Goal: Task Accomplishment & Management: Manage account settings

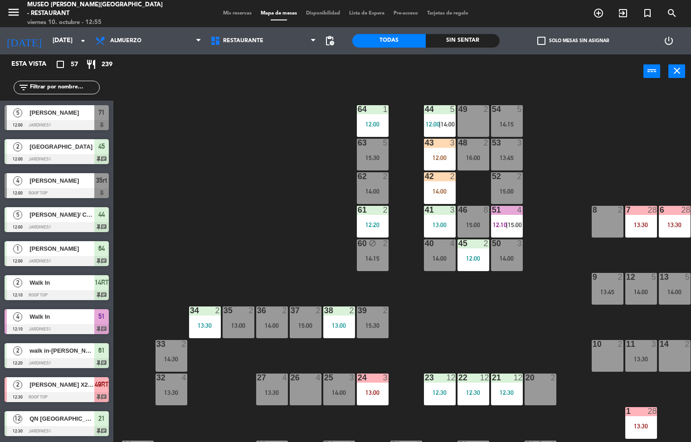
click at [437, 389] on div "12:30" at bounding box center [440, 392] width 32 height 6
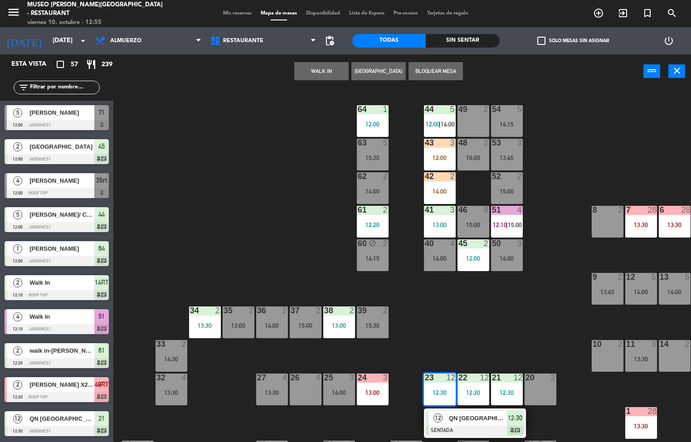
click at [477, 426] on div at bounding box center [474, 431] width 97 height 10
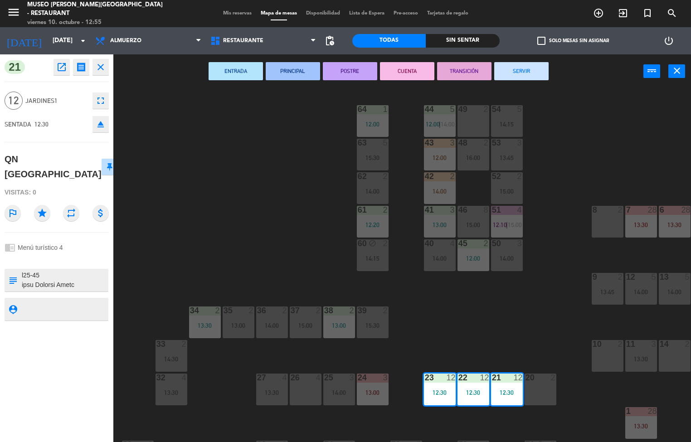
click at [60, 70] on icon "open_in_new" at bounding box center [61, 67] width 11 height 11
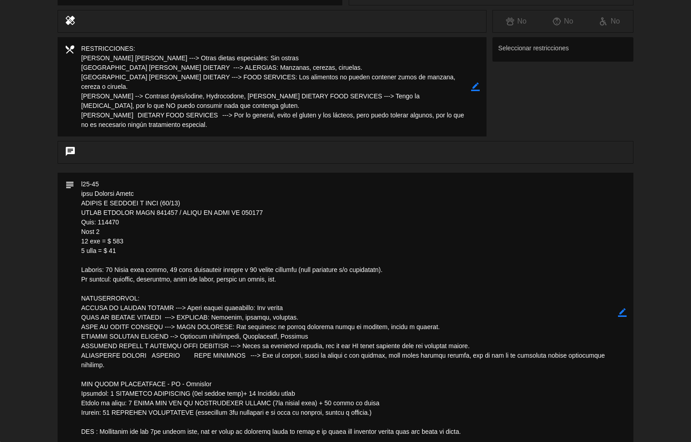
scroll to position [342, 0]
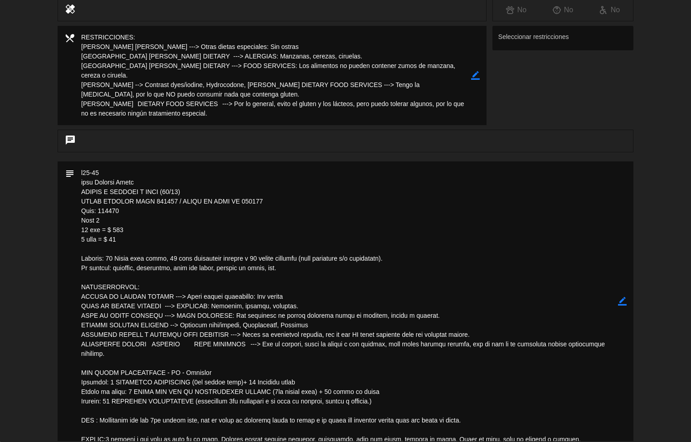
click at [219, 245] on textarea at bounding box center [345, 301] width 543 height 280
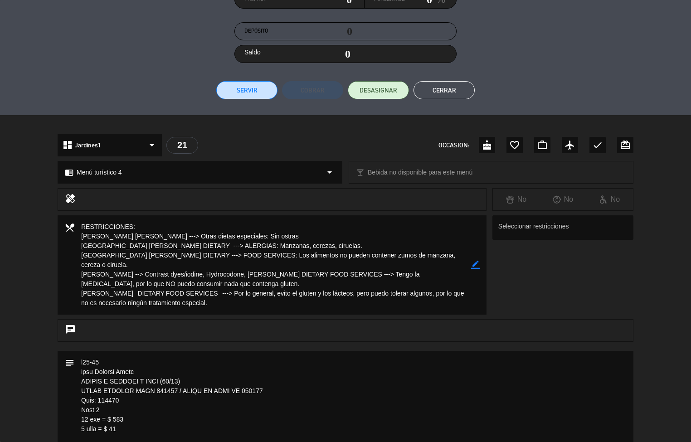
scroll to position [0, 0]
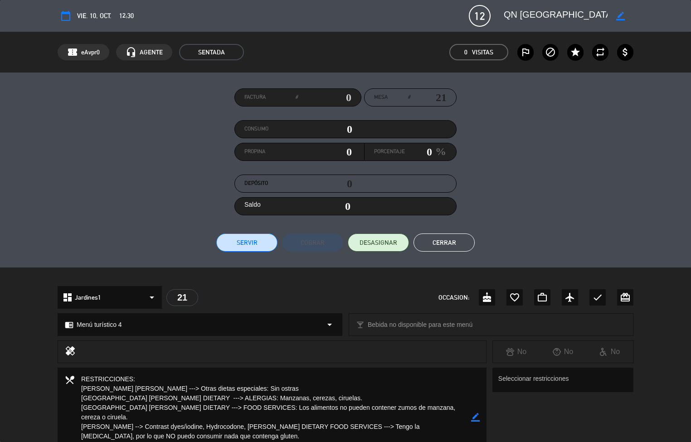
click at [455, 240] on button "Cerrar" at bounding box center [443, 242] width 61 height 18
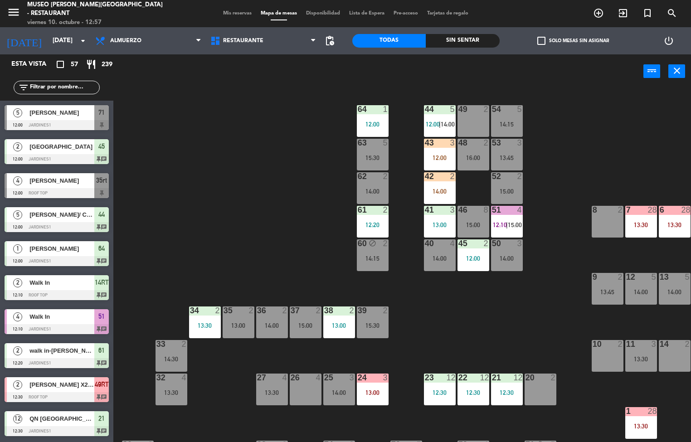
click at [536, 311] on div "44 5 12:00 | 14:00 49 2 54 5 14:15 64 1 12:00 48 2 16:00 53 3 13:45 63 5 15:30 …" at bounding box center [405, 266] width 571 height 354
click at [548, 307] on div "44 5 12:00 | 14:00 49 2 54 5 14:15 64 1 12:00 48 2 16:00 53 3 13:45 63 5 15:30 …" at bounding box center [405, 266] width 571 height 354
click at [447, 387] on div "23 12 12:30" at bounding box center [440, 389] width 32 height 32
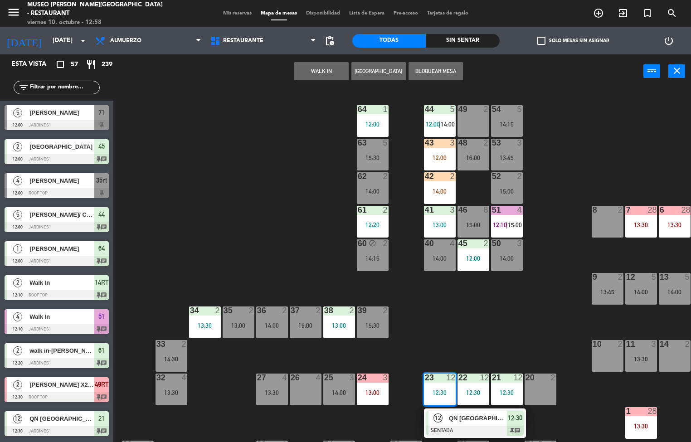
click at [467, 418] on span "QN [GEOGRAPHIC_DATA]" at bounding box center [478, 418] width 58 height 10
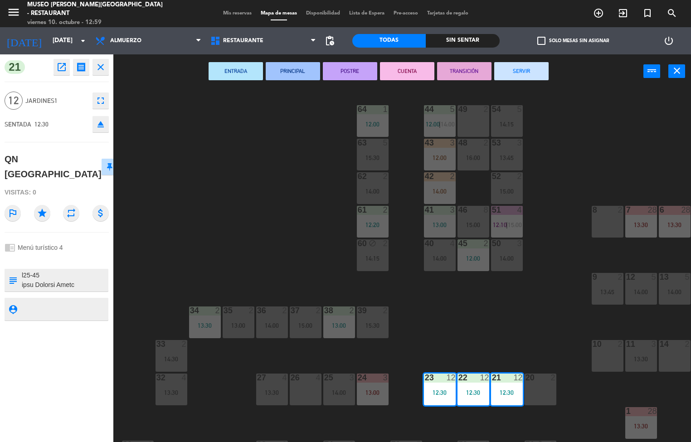
click at [63, 68] on icon "open_in_new" at bounding box center [61, 67] width 11 height 11
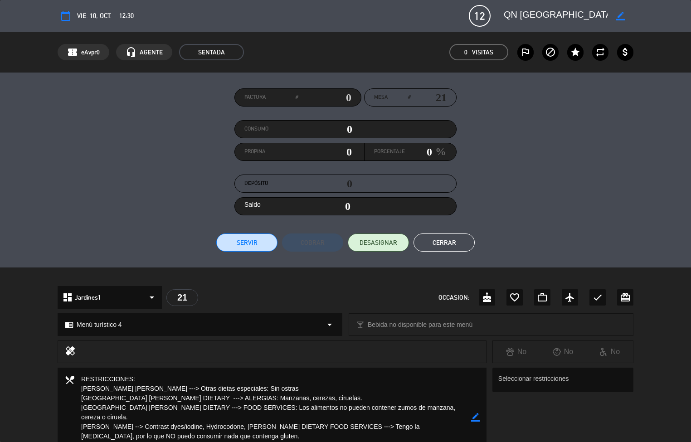
click at [449, 244] on button "Cerrar" at bounding box center [443, 242] width 61 height 18
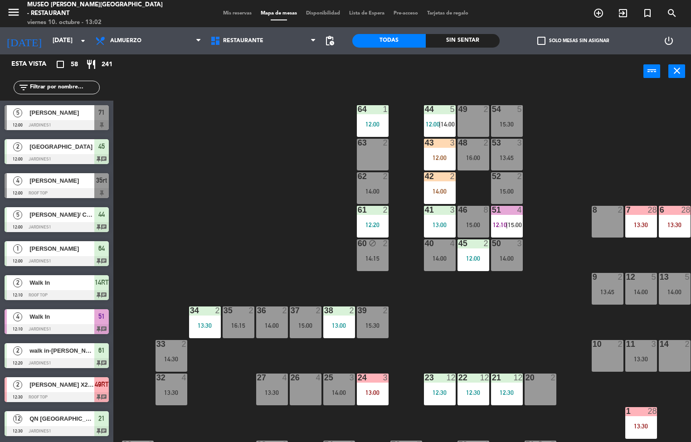
click at [461, 373] on div "12" at bounding box center [454, 377] width 15 height 8
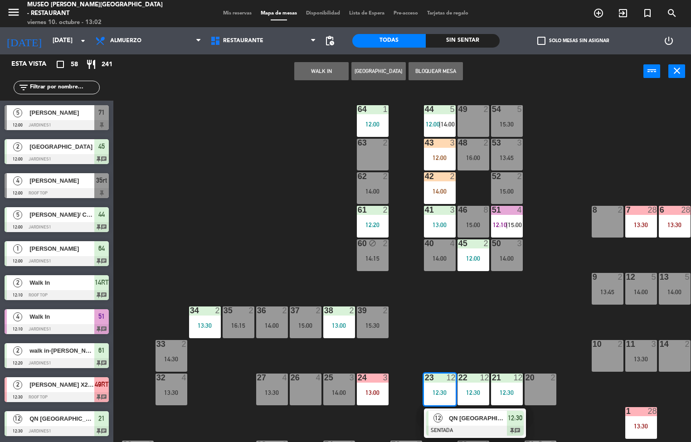
click at [517, 414] on span "12:30" at bounding box center [515, 417] width 15 height 11
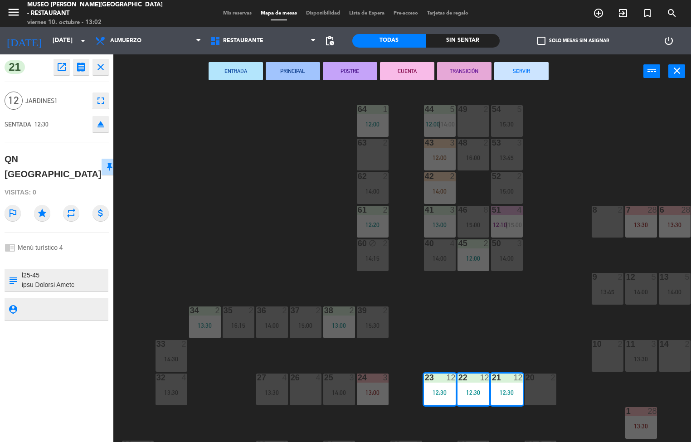
click at [61, 71] on icon "open_in_new" at bounding box center [61, 67] width 11 height 11
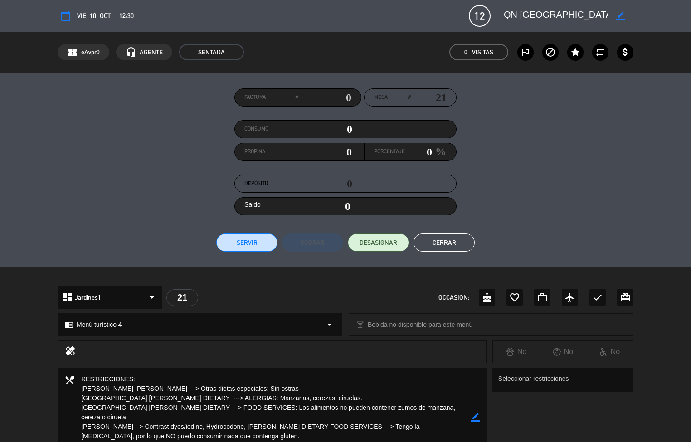
scroll to position [3, 0]
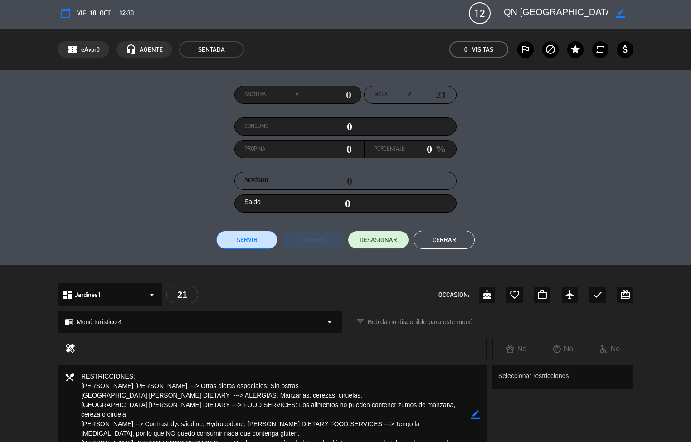
click at [446, 239] on button "Cerrar" at bounding box center [443, 240] width 61 height 18
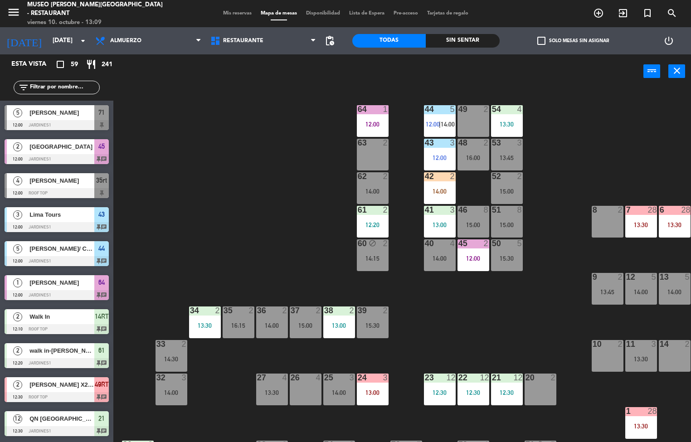
click at [376, 209] on div at bounding box center [372, 210] width 15 height 8
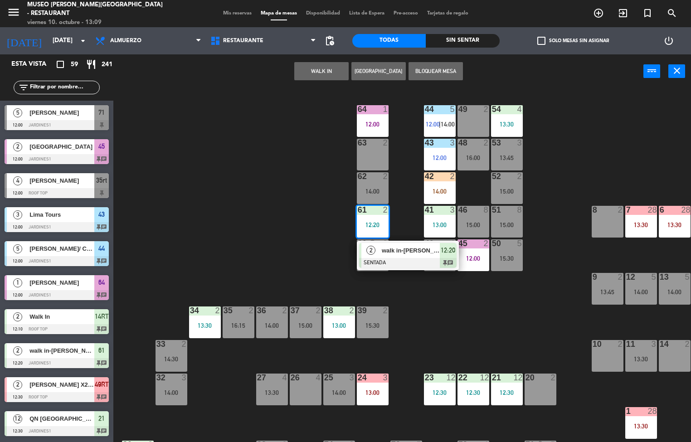
click at [407, 253] on span "walk in-[PERSON_NAME]" at bounding box center [411, 251] width 58 height 10
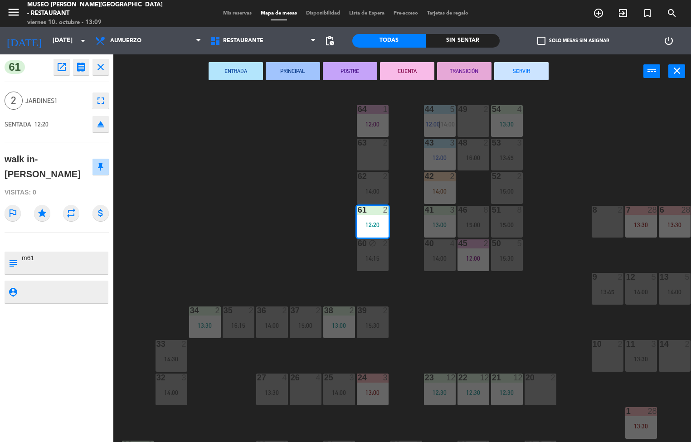
click at [237, 70] on button "ENTRADA" at bounding box center [235, 71] width 54 height 18
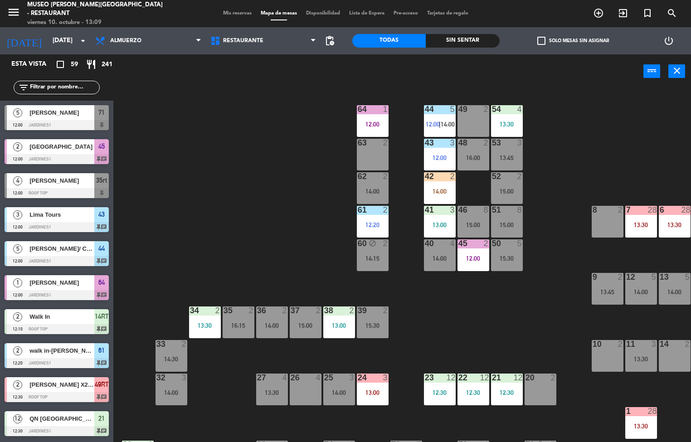
click at [506, 218] on div "51 8 15:00" at bounding box center [507, 222] width 32 height 32
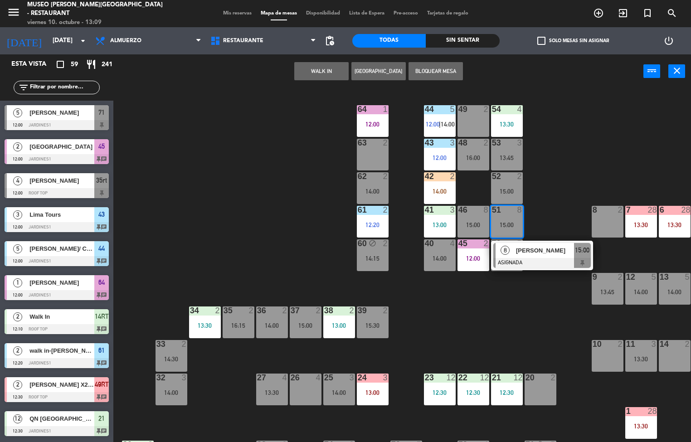
click at [494, 317] on div "44 5 12:00 | 14:00 49 2 54 4 13:30 64 1 12:00 48 2 16:00 53 3 13:45 63 2 43 3 1…" at bounding box center [405, 266] width 571 height 354
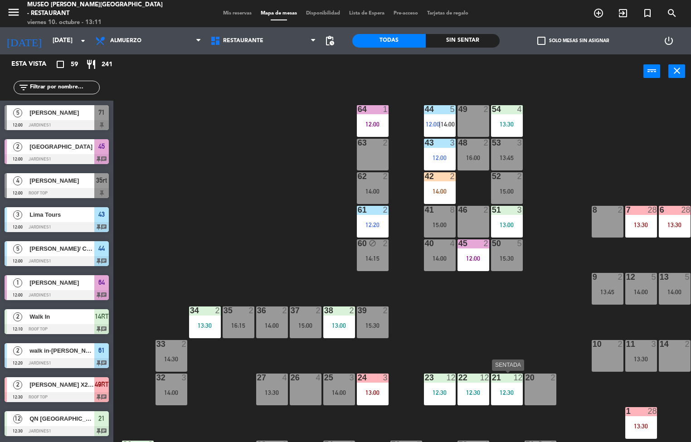
click at [494, 379] on div "12" at bounding box center [487, 377] width 15 height 8
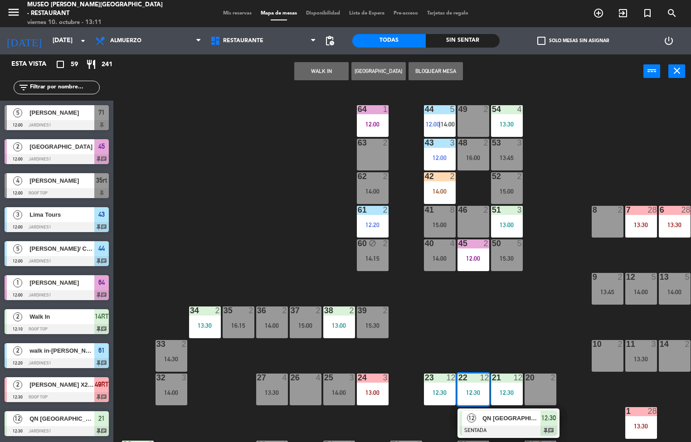
click at [510, 416] on span "QN [GEOGRAPHIC_DATA]" at bounding box center [511, 418] width 58 height 10
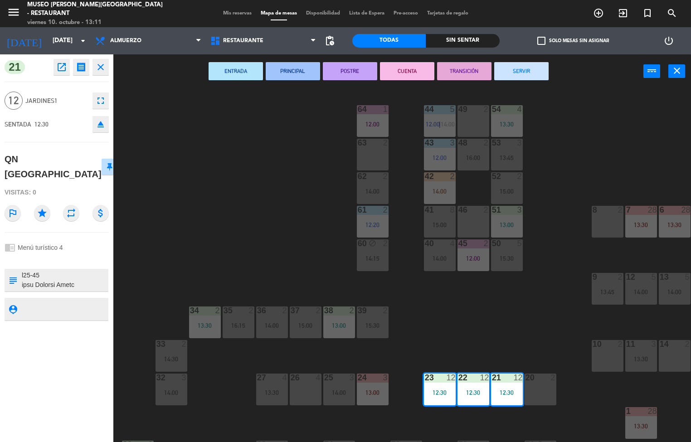
click at [231, 67] on button "ENTRADA" at bounding box center [235, 71] width 54 height 18
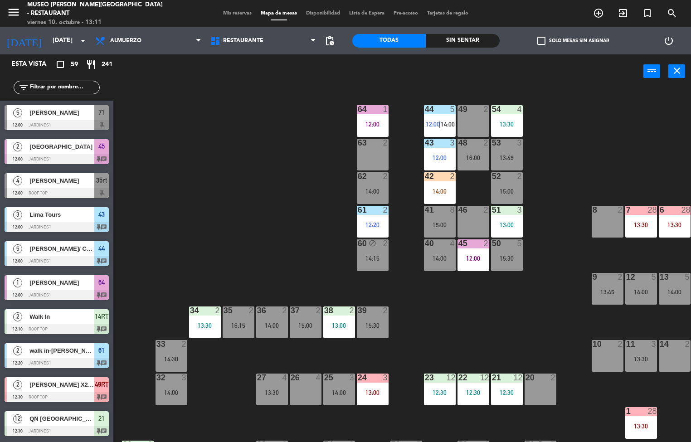
click at [510, 218] on div "51 3 13:00" at bounding box center [507, 222] width 32 height 32
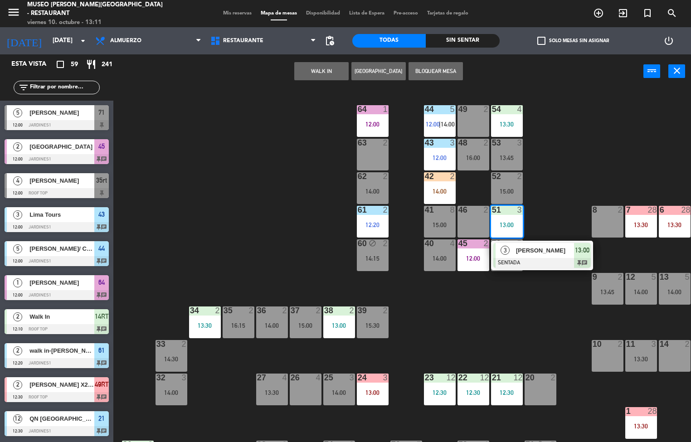
click at [527, 250] on span "[PERSON_NAME]" at bounding box center [545, 251] width 58 height 10
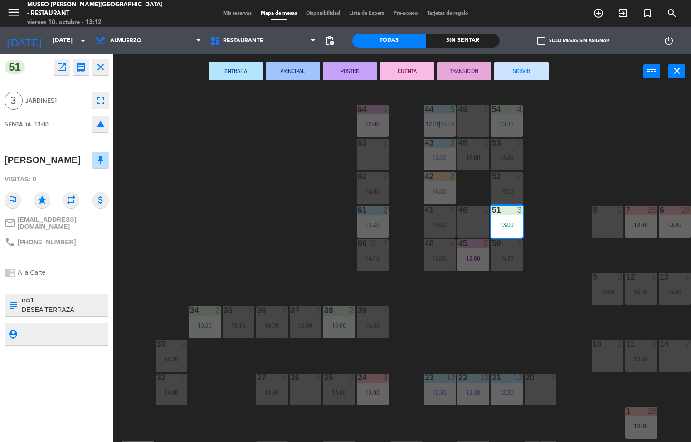
click at [238, 70] on button "ENTRADA" at bounding box center [235, 71] width 54 height 18
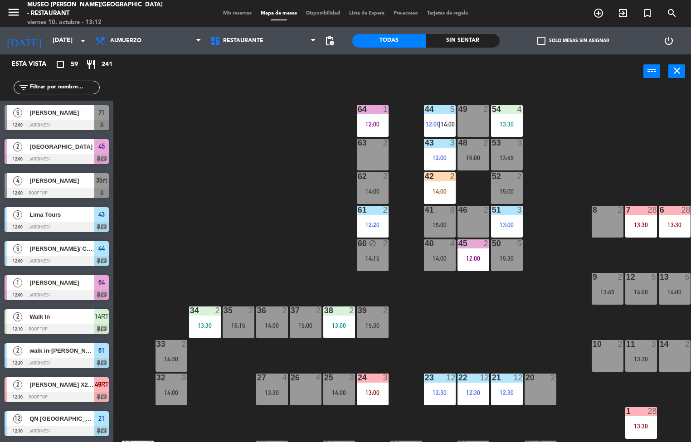
scroll to position [0, 0]
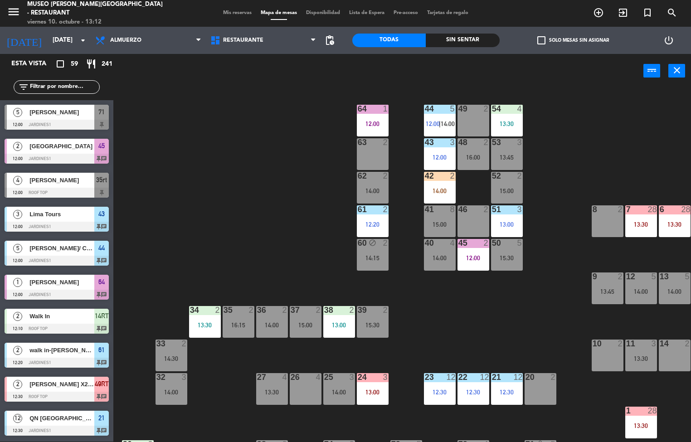
click at [502, 112] on div at bounding box center [506, 109] width 15 height 8
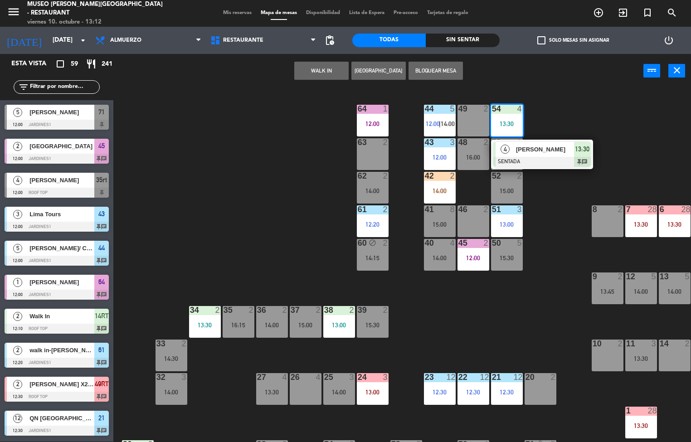
click at [516, 147] on span "[PERSON_NAME]" at bounding box center [545, 150] width 58 height 10
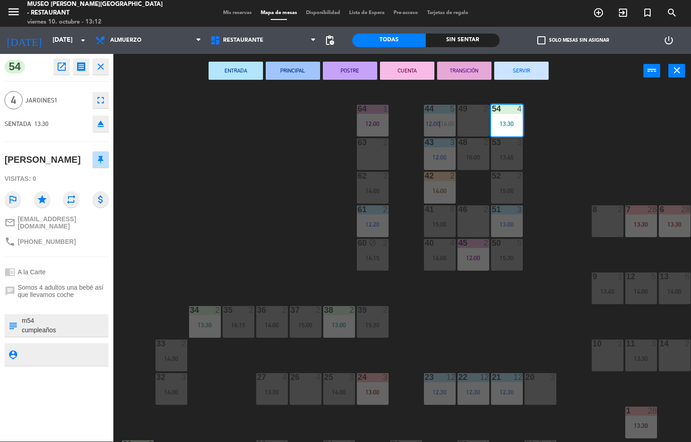
click at [569, 140] on div "44 5 12:00 | 14:00 49 2 54 4 13:30 64 1 12:00 48 2 16:00 53 3 13:45 63 2 43 3 1…" at bounding box center [405, 265] width 571 height 354
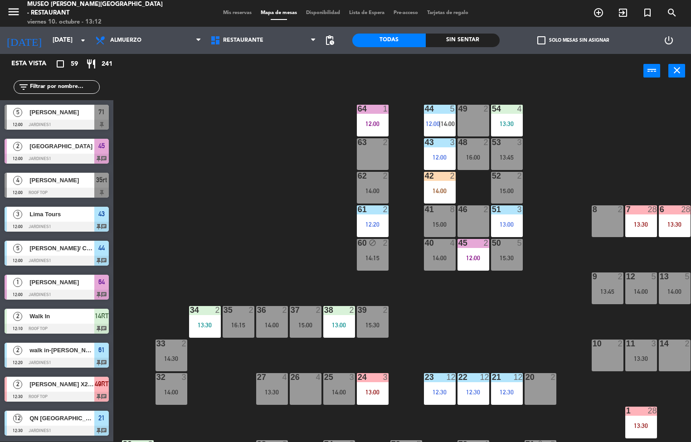
click at [434, 121] on span "12:00" at bounding box center [433, 123] width 14 height 7
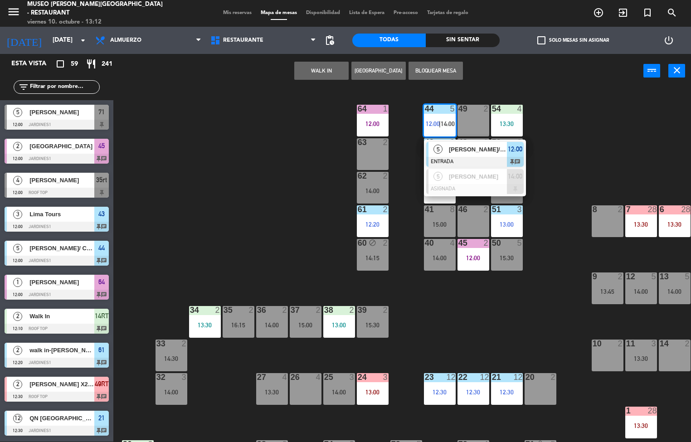
click at [452, 154] on div "[PERSON_NAME]/ Cea tours [GEOGRAPHIC_DATA]" at bounding box center [477, 149] width 59 height 15
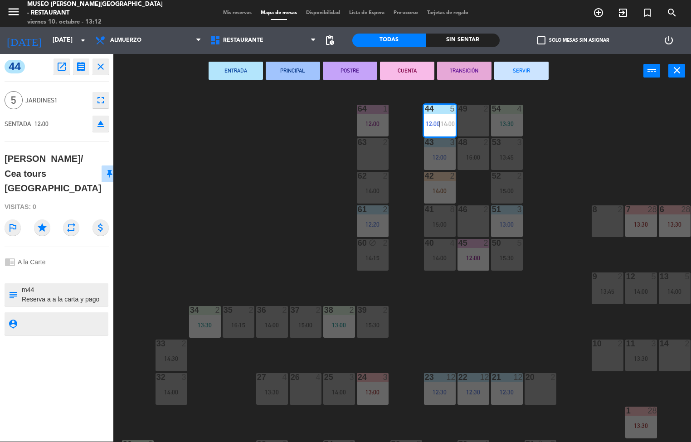
click at [355, 76] on button "POSTRE" at bounding box center [350, 71] width 54 height 18
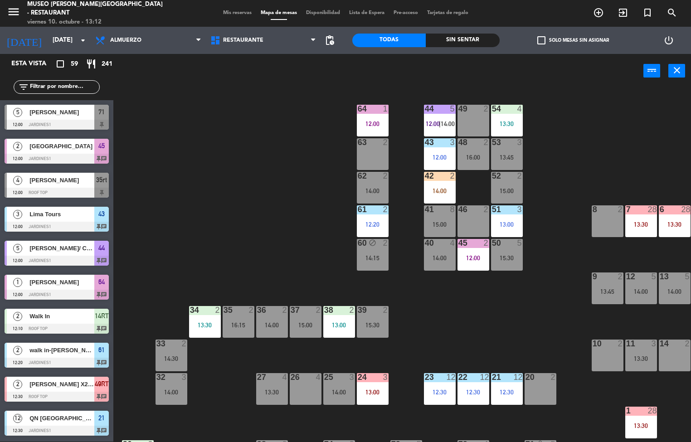
click at [374, 126] on div "12:00" at bounding box center [373, 124] width 32 height 6
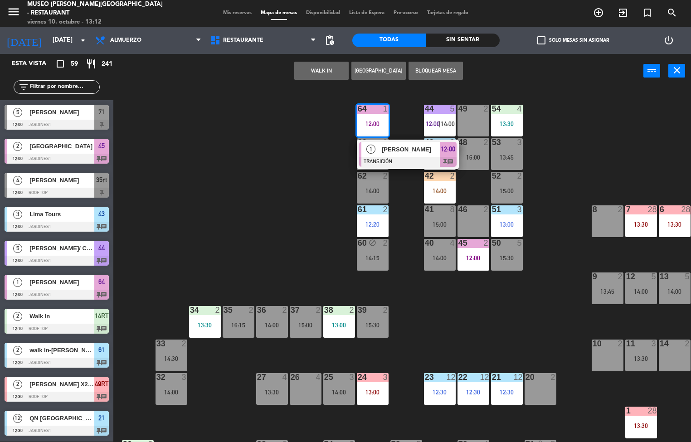
click at [294, 215] on div "44 5 12:00 | 14:00 49 2 54 4 13:30 64 1 12:00 1 [PERSON_NAME] TRANSICIÓN 12:00 …" at bounding box center [405, 265] width 571 height 354
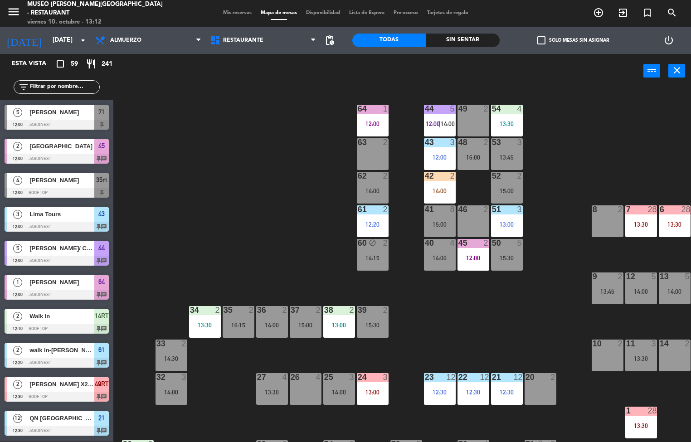
scroll to position [22, 0]
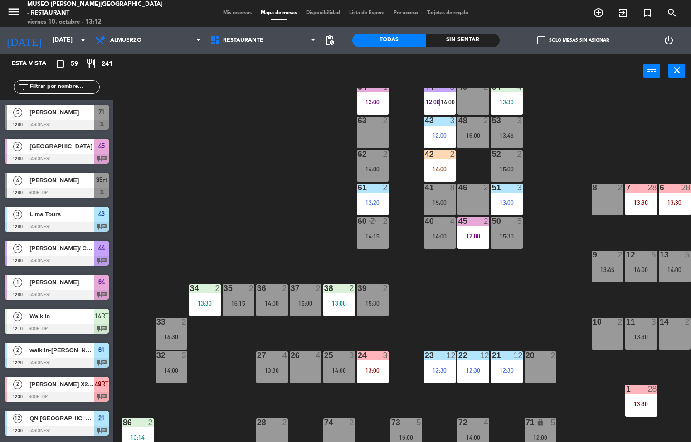
click at [199, 300] on div "13:30" at bounding box center [205, 303] width 32 height 6
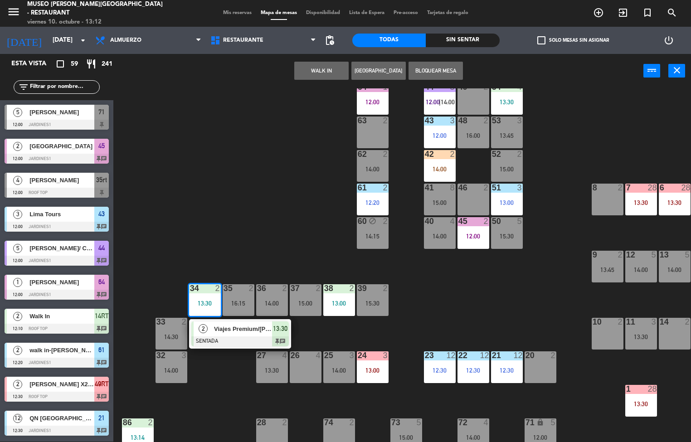
click at [219, 334] on div "Viajes Premium/[PERSON_NAME] x 2" at bounding box center [242, 328] width 59 height 15
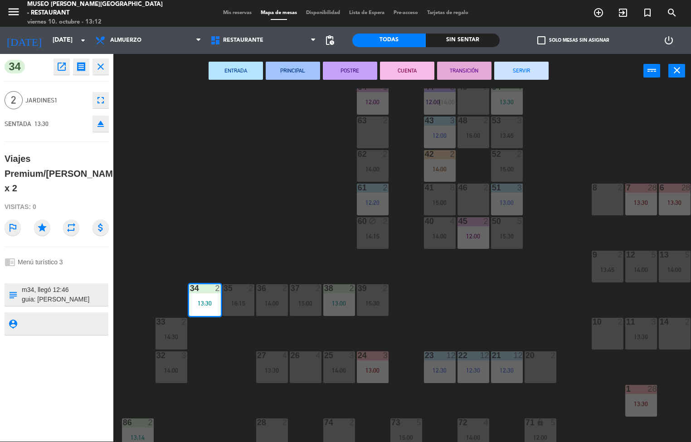
click at [234, 75] on button "ENTRADA" at bounding box center [235, 71] width 54 height 18
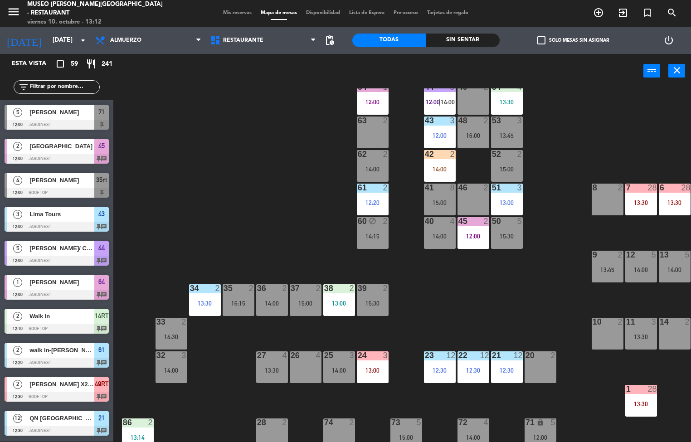
scroll to position [0, 0]
click at [341, 303] on div "13:00" at bounding box center [339, 303] width 32 height 6
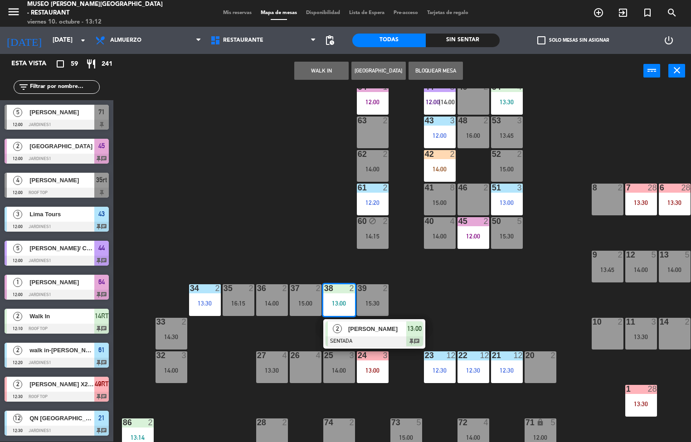
click at [355, 325] on span "[PERSON_NAME]" at bounding box center [377, 329] width 58 height 10
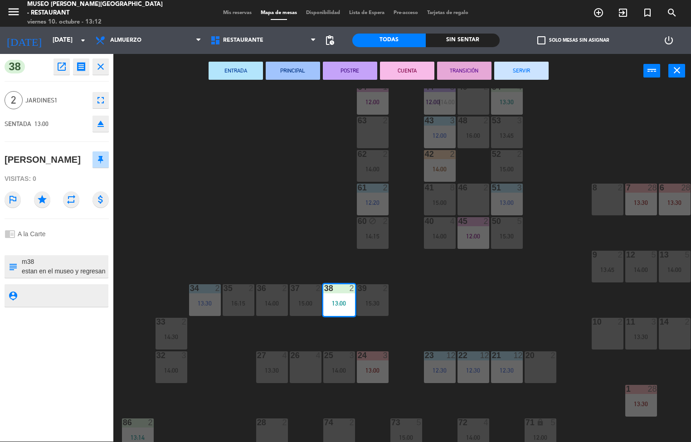
click at [237, 68] on button "ENTRADA" at bounding box center [235, 71] width 54 height 18
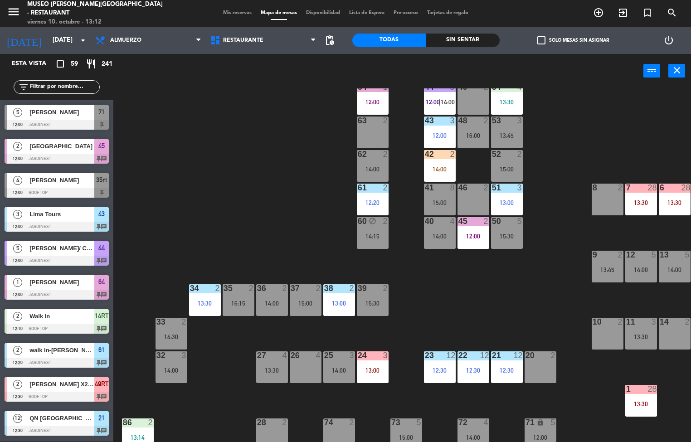
click at [470, 234] on div "12:00" at bounding box center [473, 236] width 32 height 6
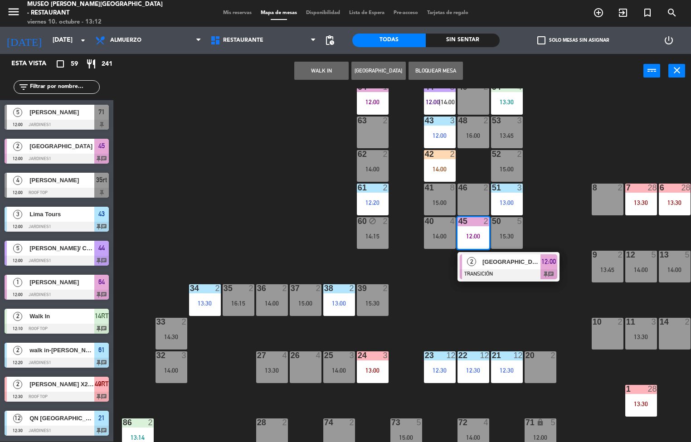
click at [491, 261] on span "[GEOGRAPHIC_DATA]" at bounding box center [511, 262] width 58 height 10
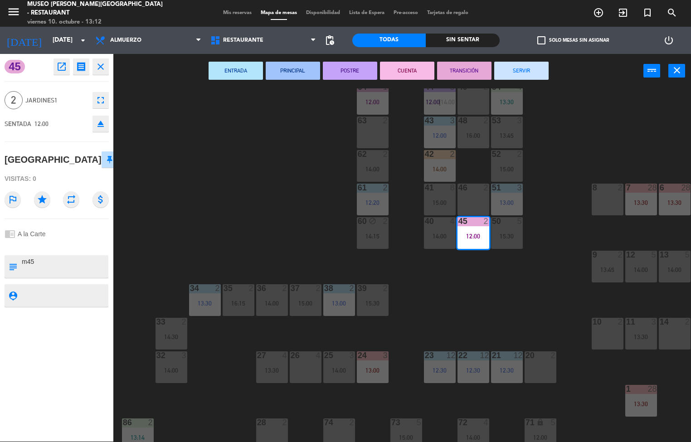
click at [516, 73] on button "SERVIR" at bounding box center [521, 71] width 54 height 18
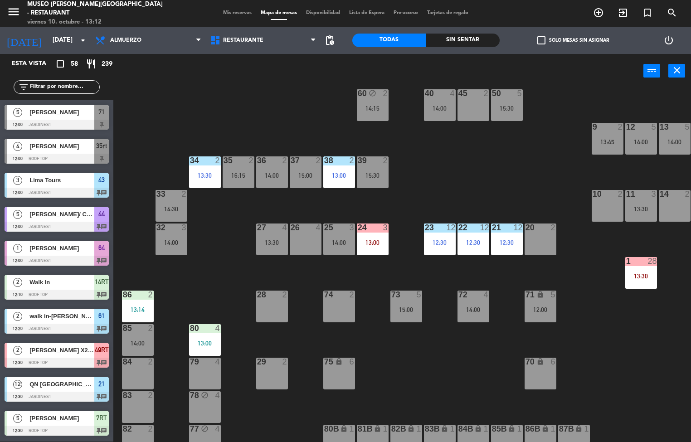
scroll to position [154, 0]
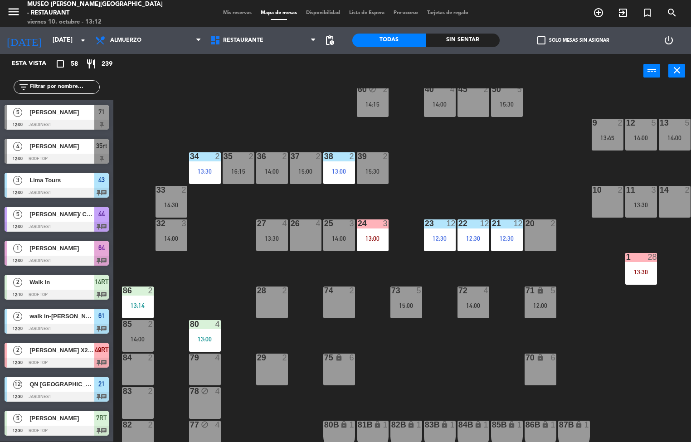
click at [434, 238] on div "12:30" at bounding box center [440, 238] width 32 height 6
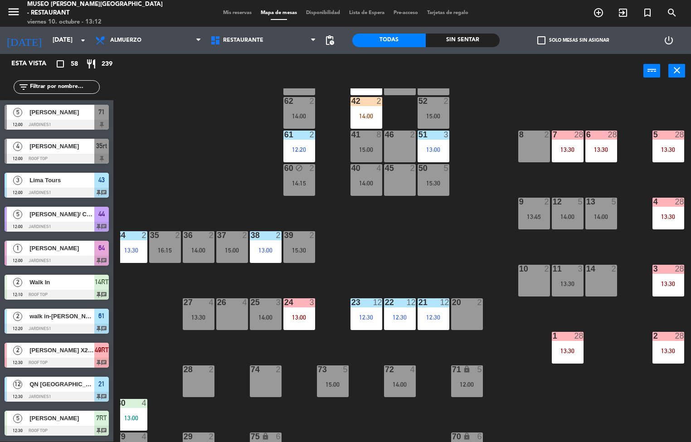
scroll to position [75, 71]
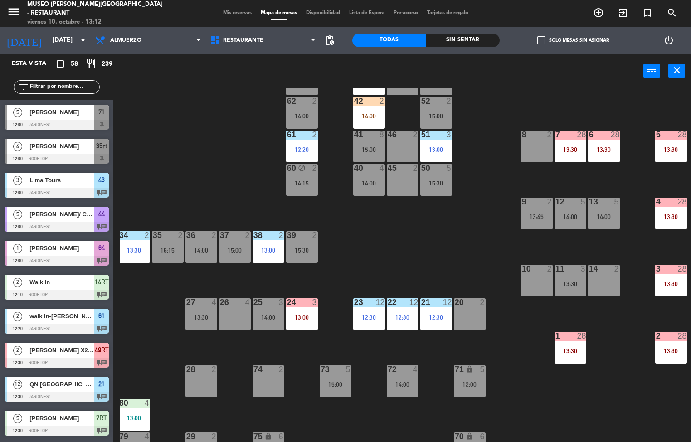
click at [586, 410] on div "44 5 12:00 | 14:00 49 2 54 4 13:30 64 1 12:00 48 2 16:00 53 3 13:45 63 2 43 3 1…" at bounding box center [405, 265] width 571 height 354
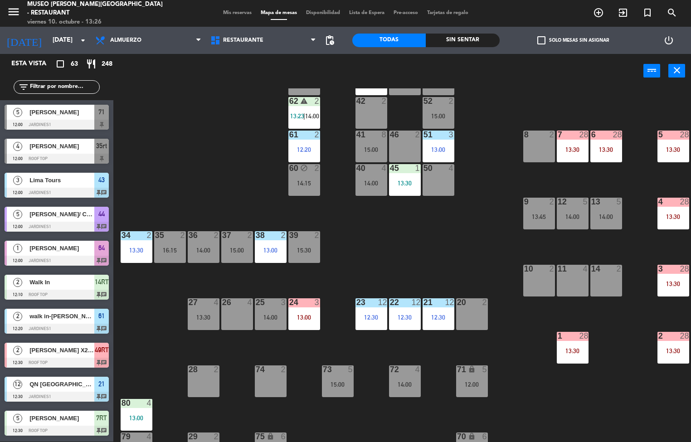
click at [415, 311] on div "22 12 12:30" at bounding box center [405, 314] width 32 height 32
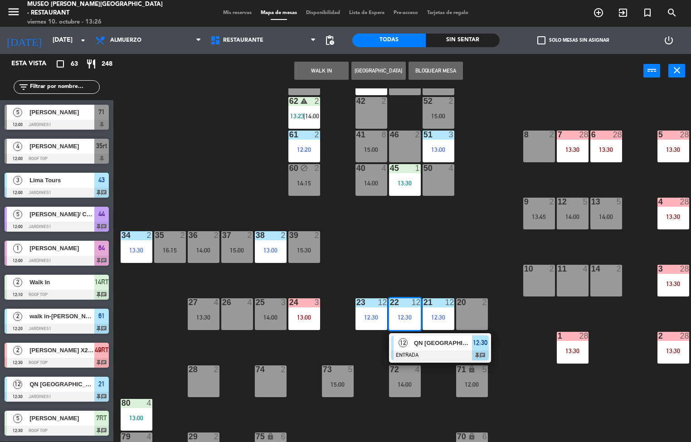
click at [468, 345] on span "QN [GEOGRAPHIC_DATA]" at bounding box center [443, 343] width 58 height 10
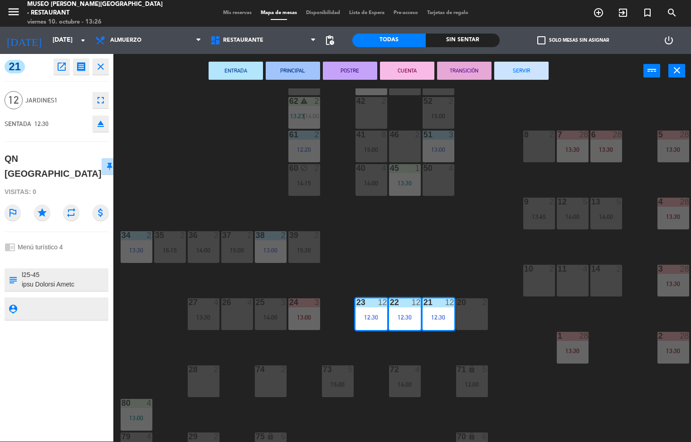
click at [63, 64] on icon "open_in_new" at bounding box center [61, 66] width 11 height 11
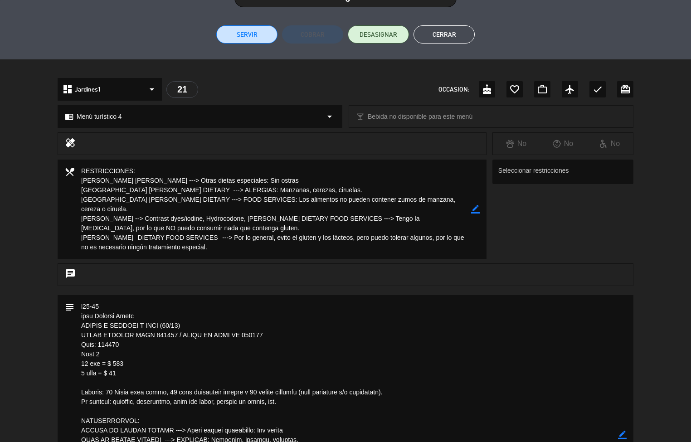
scroll to position [98, 0]
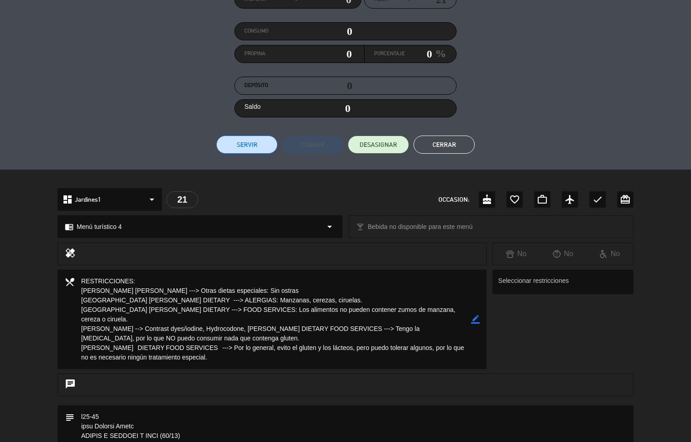
click at [442, 145] on button "Cerrar" at bounding box center [443, 145] width 61 height 18
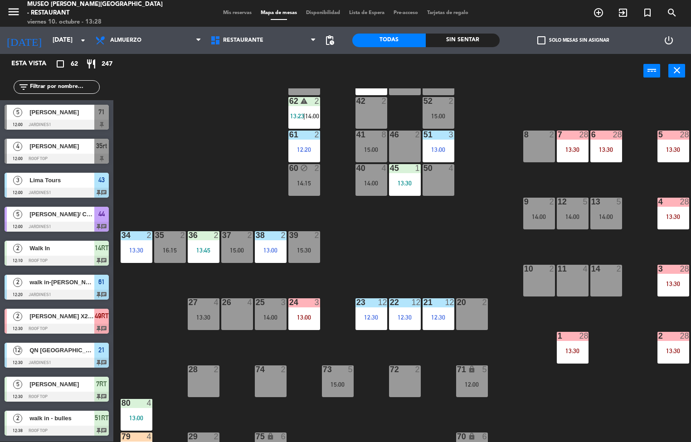
click at [200, 247] on div "13:45" at bounding box center [204, 250] width 32 height 6
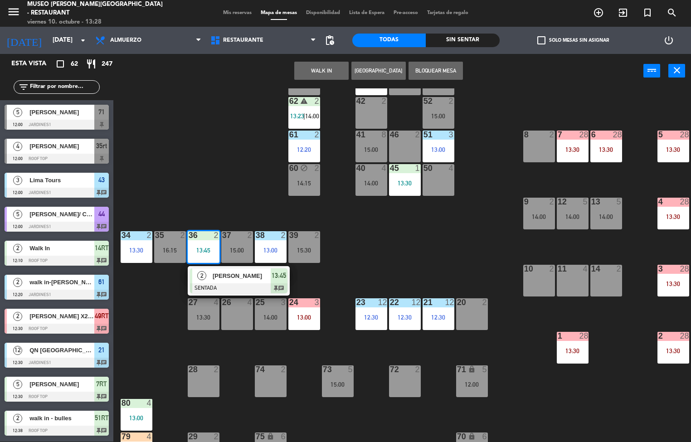
click at [445, 237] on div "44 5 12:00 | 14:00 49 2 54 4 13:30 64 2 48 2 16:00 53 3 13:45 63 2 43 3 12:00 6…" at bounding box center [405, 265] width 571 height 354
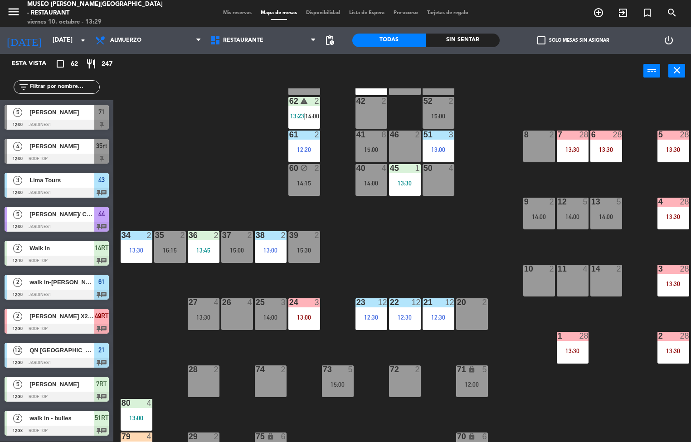
click at [383, 301] on div "12" at bounding box center [382, 302] width 9 height 8
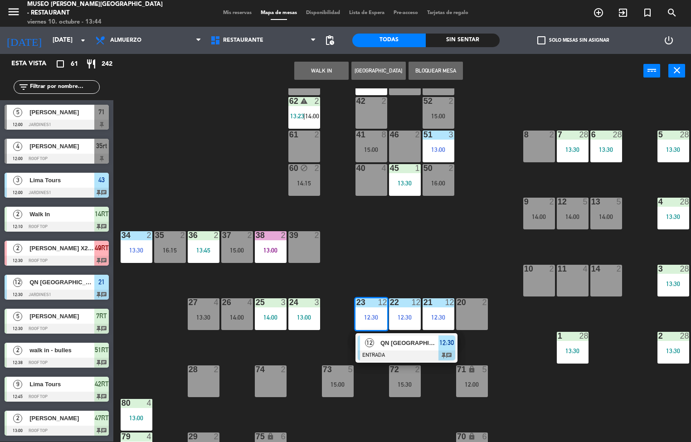
click at [470, 245] on div "44 5 14:00 49 2 54 4 13:30 64 2 48 2 53 3 13:45 63 2 43 3 12:00 62 warning 2 13…" at bounding box center [405, 265] width 571 height 354
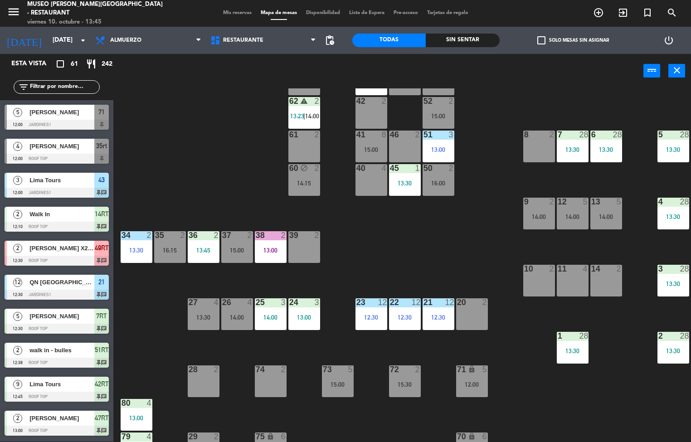
scroll to position [0, 68]
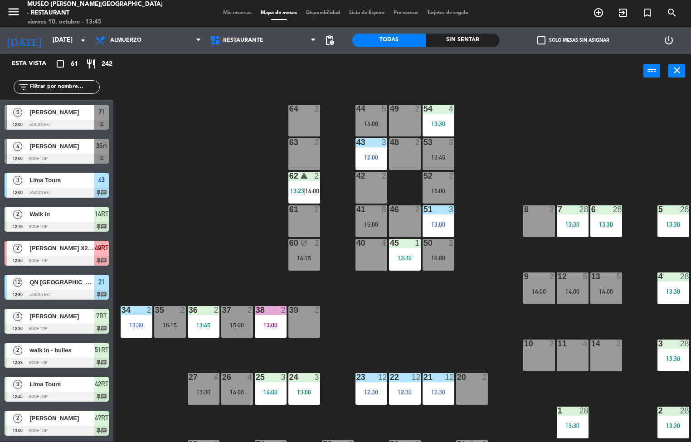
click at [470, 43] on div "Sin sentar" at bounding box center [462, 41] width 73 height 14
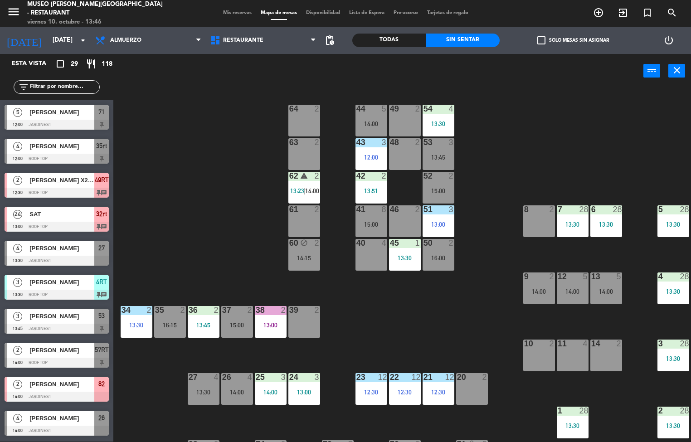
click at [431, 392] on div "12:30" at bounding box center [438, 392] width 32 height 6
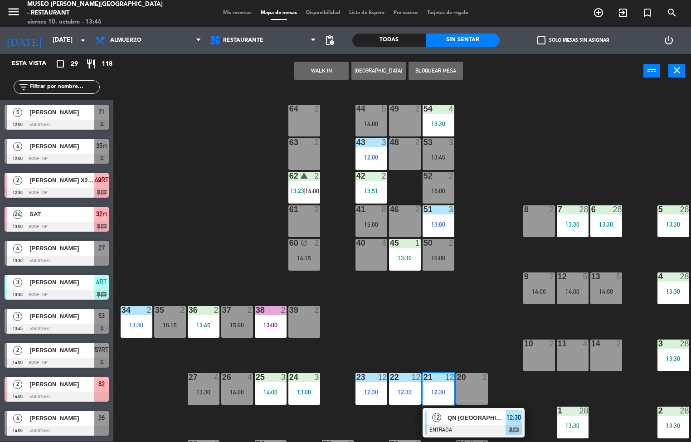
click at [470, 425] on div at bounding box center [473, 430] width 97 height 10
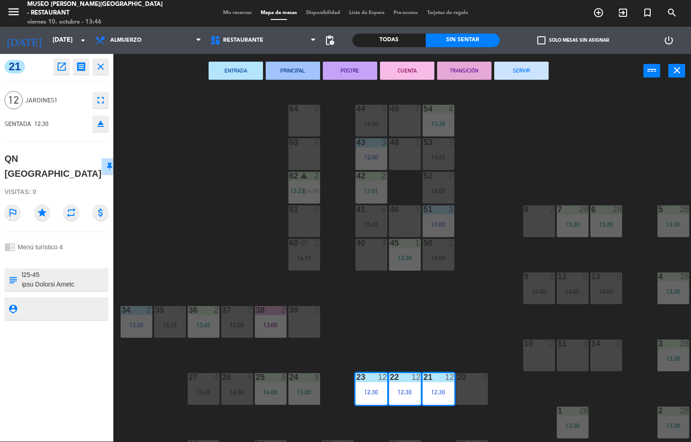
click at [65, 71] on icon "open_in_new" at bounding box center [61, 66] width 11 height 11
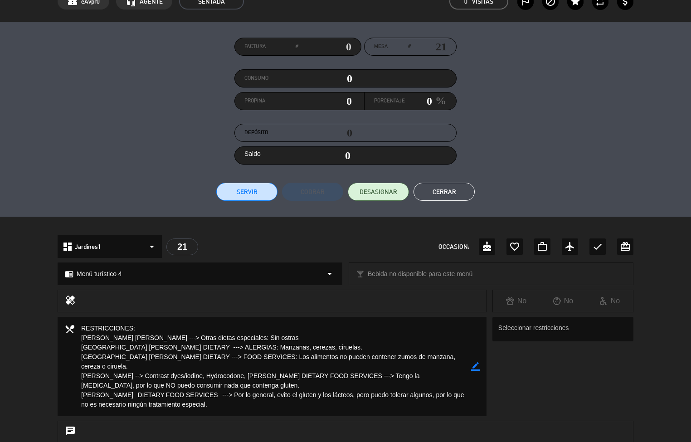
scroll to position [86, 0]
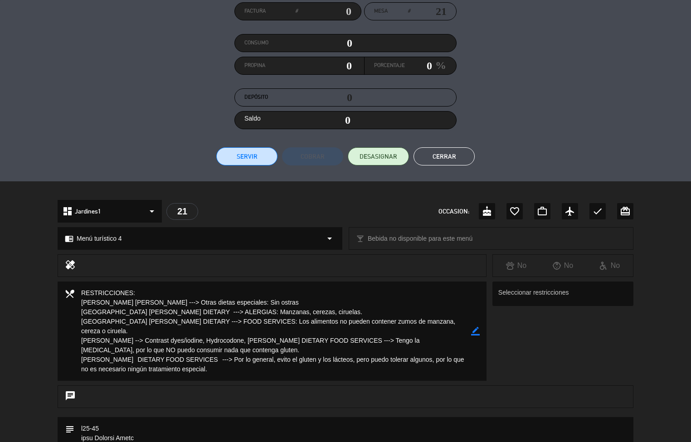
click at [450, 157] on button "Cerrar" at bounding box center [443, 156] width 61 height 18
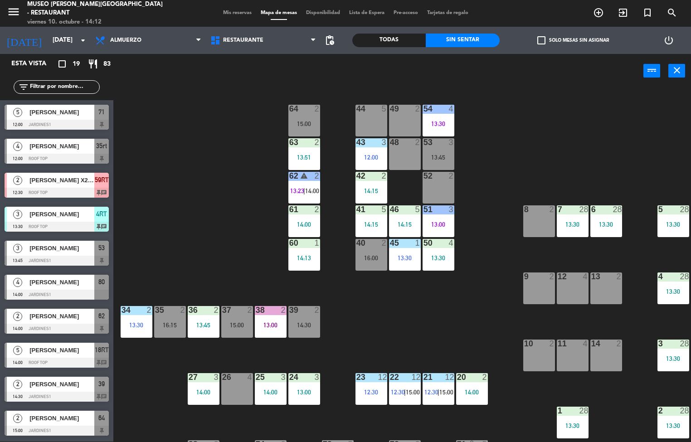
click at [494, 281] on div "44 5 49 2 54 4 13:30 64 2 15:00 48 2 53 3 13:45 63 2 13:51 43 3 12:00 62 warnin…" at bounding box center [405, 265] width 571 height 354
click at [667, 221] on div "13:30" at bounding box center [673, 224] width 32 height 6
